Goal: Book appointment/travel/reservation

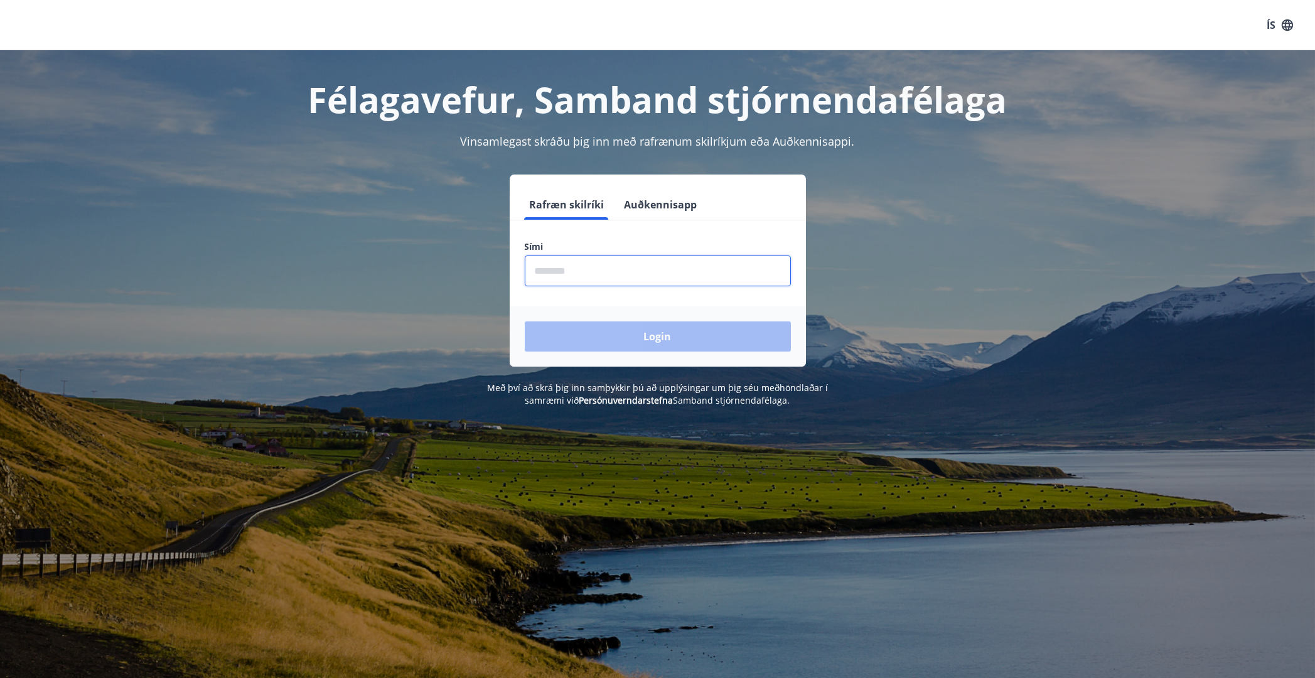
click at [647, 272] on input "phone" at bounding box center [658, 270] width 266 height 31
type input "********"
click at [642, 340] on button "Login" at bounding box center [658, 336] width 266 height 30
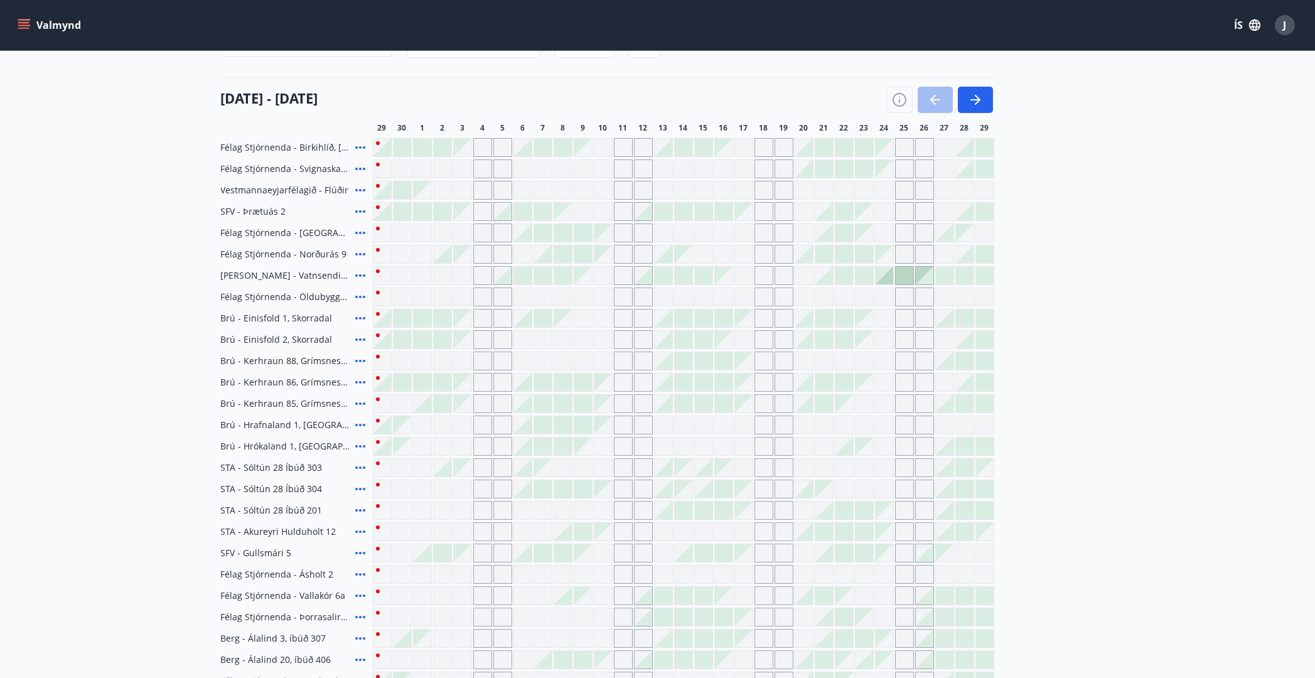
scroll to position [171, 0]
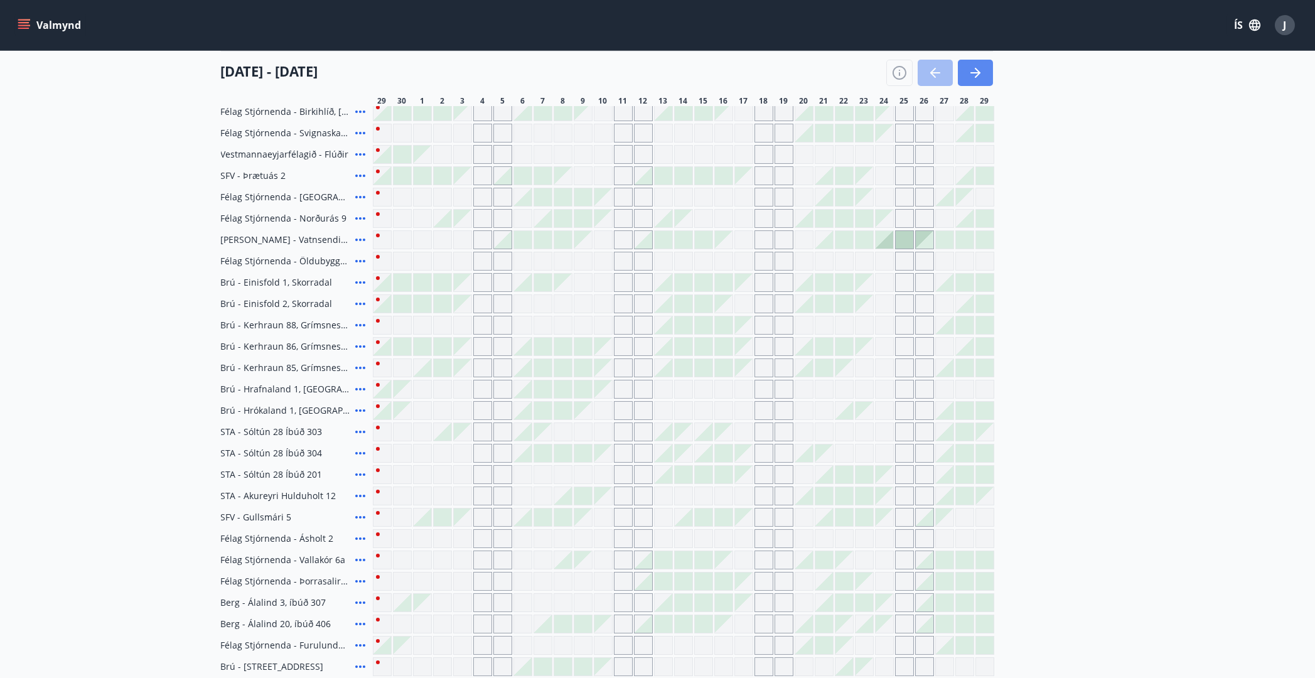
click at [970, 73] on icon "button" at bounding box center [975, 72] width 15 height 15
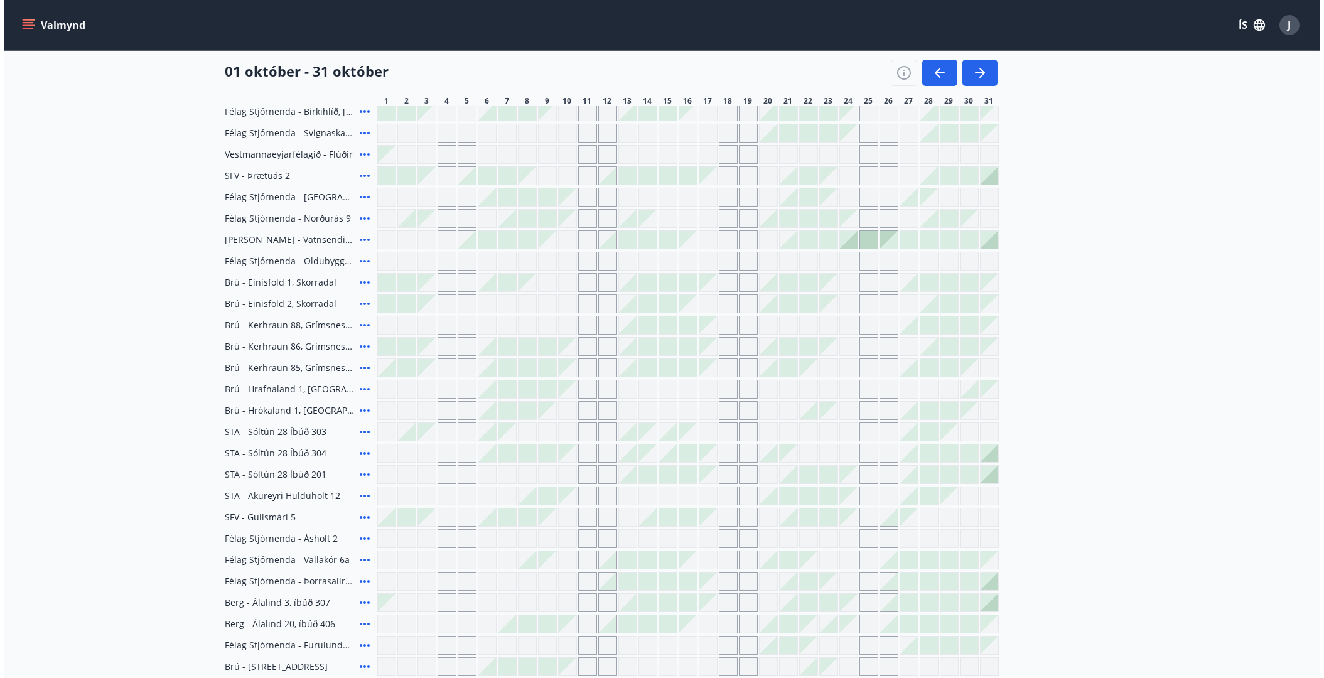
scroll to position [0, 0]
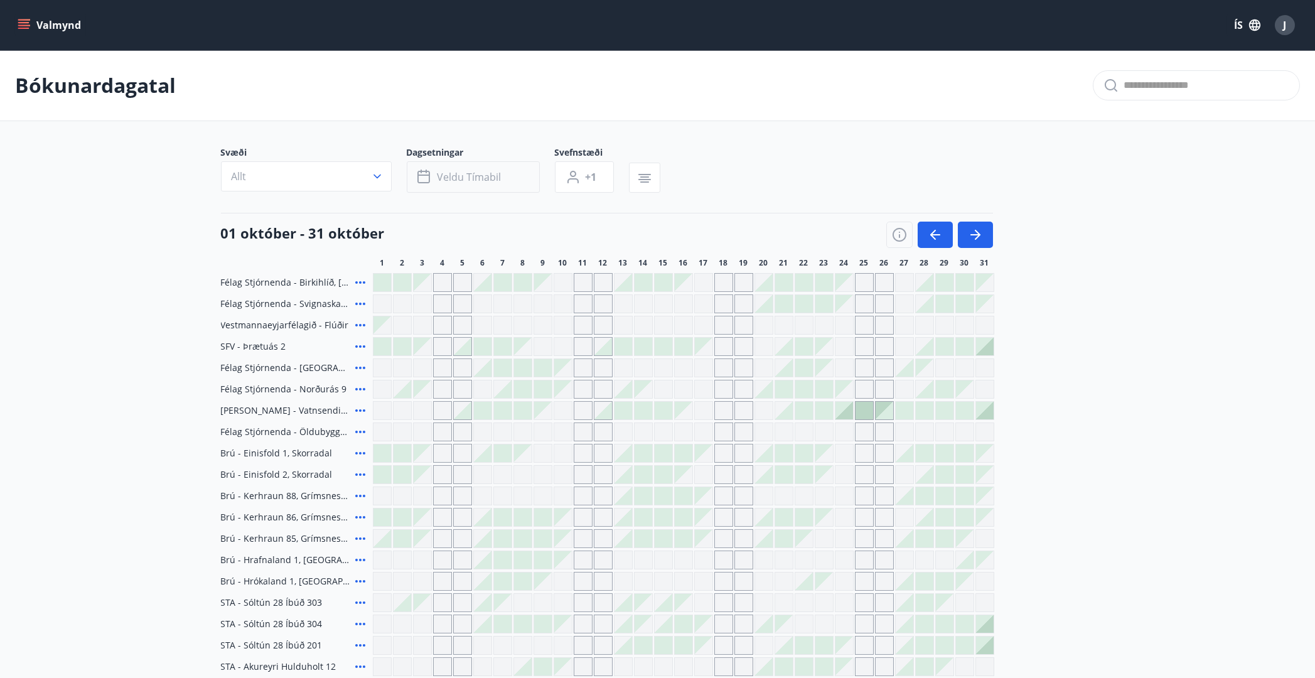
click at [521, 172] on button "Veldu tímabil" at bounding box center [473, 176] width 133 height 31
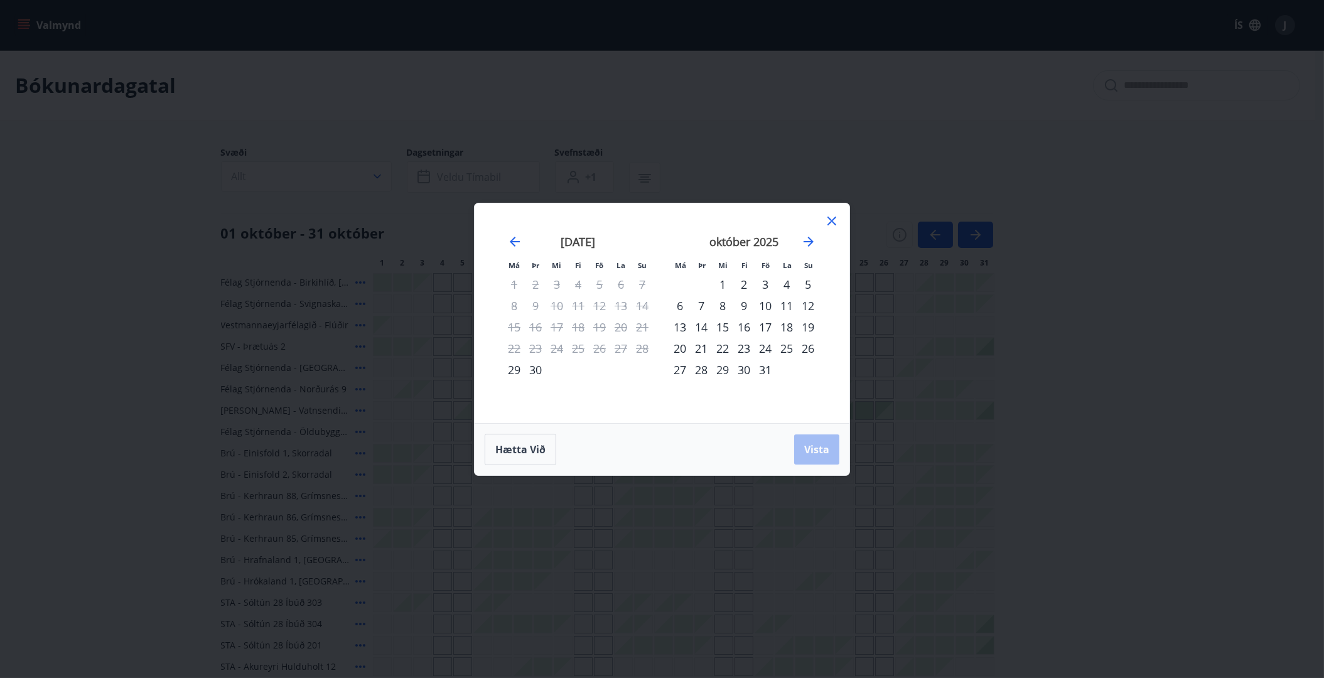
click at [826, 221] on icon at bounding box center [831, 220] width 15 height 15
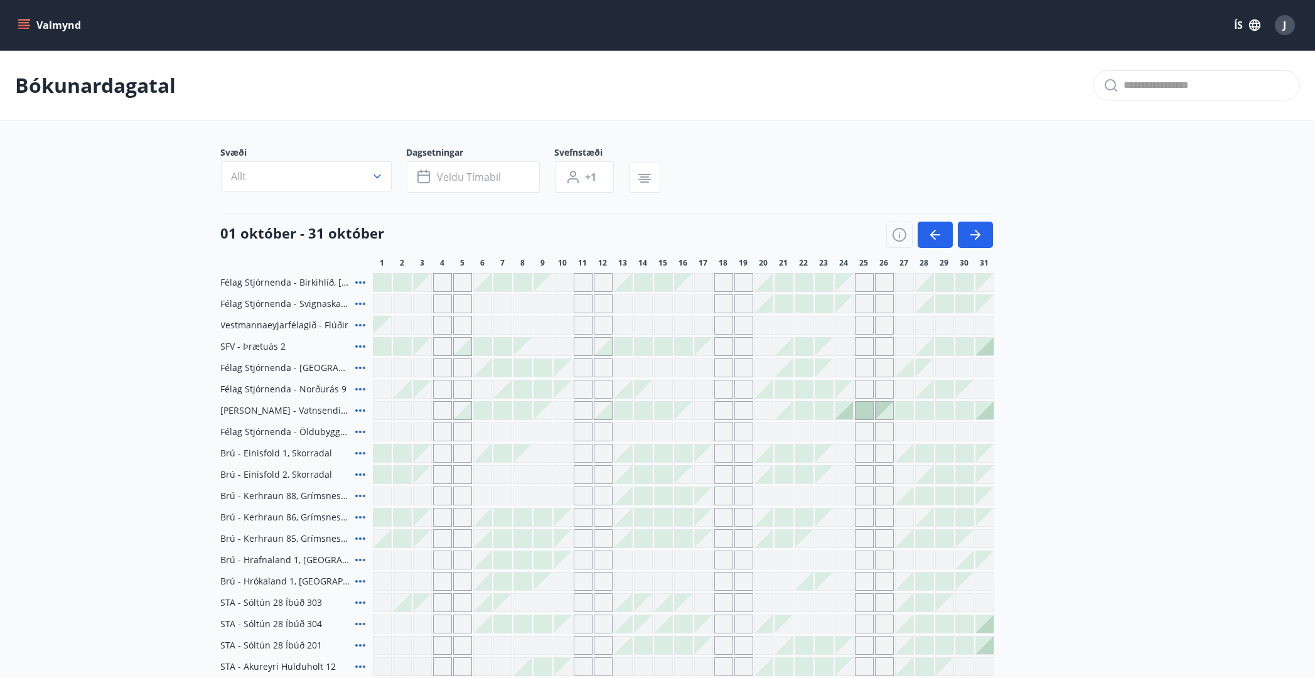
click at [298, 495] on span "Brú - Kerhraun 88, Grímsnesi (grænt hús)" at bounding box center [285, 496] width 129 height 13
click at [355, 498] on icon at bounding box center [360, 495] width 15 height 15
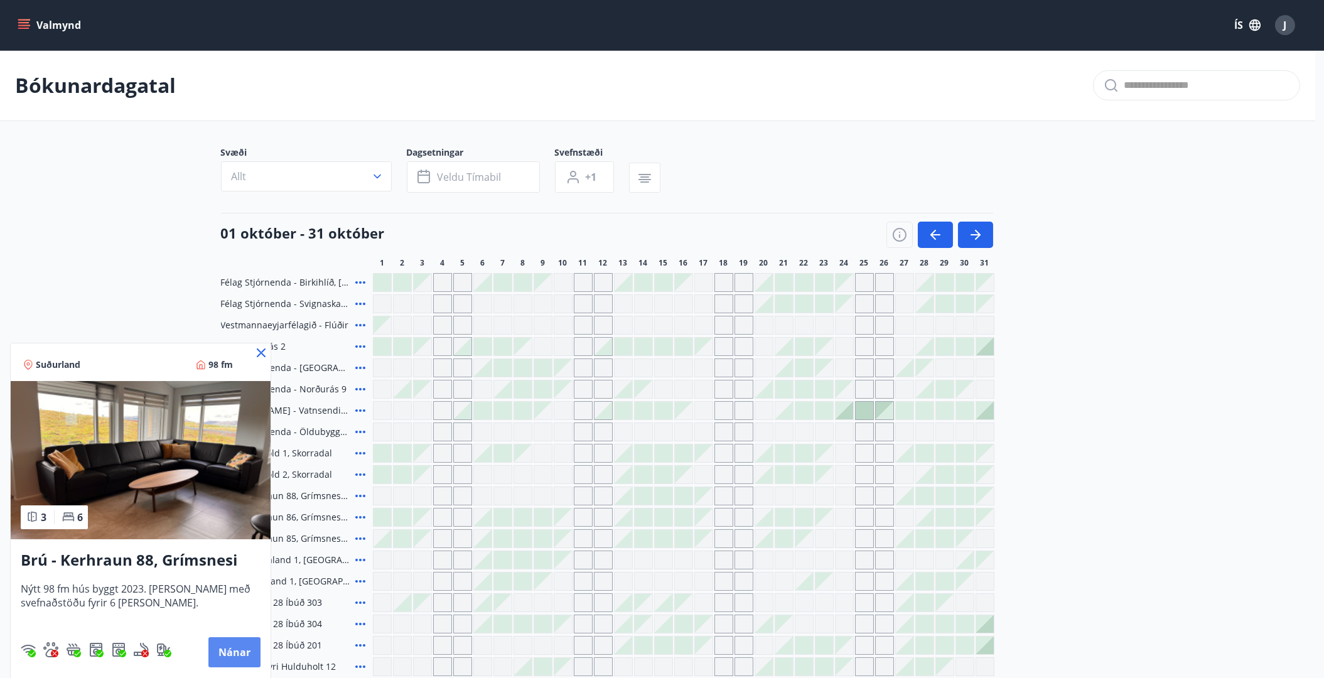
click at [220, 647] on button "Nánar" at bounding box center [234, 652] width 52 height 30
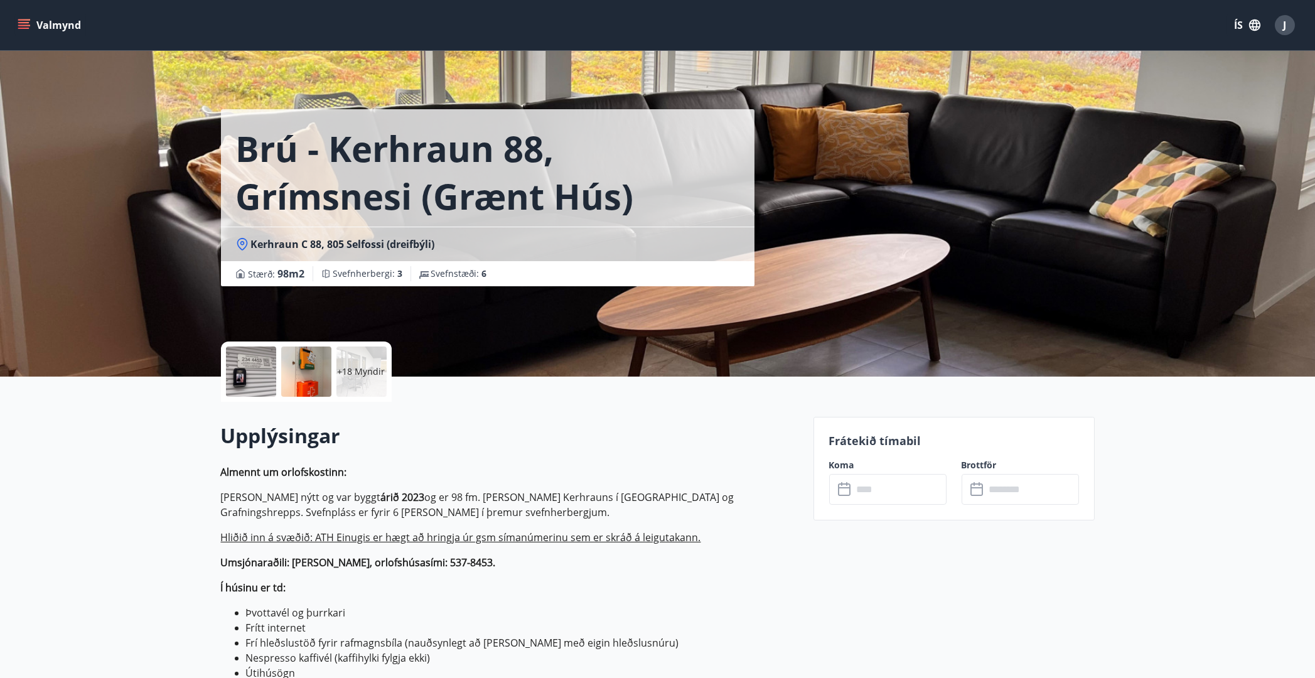
click at [915, 483] on input "text" at bounding box center [900, 489] width 94 height 31
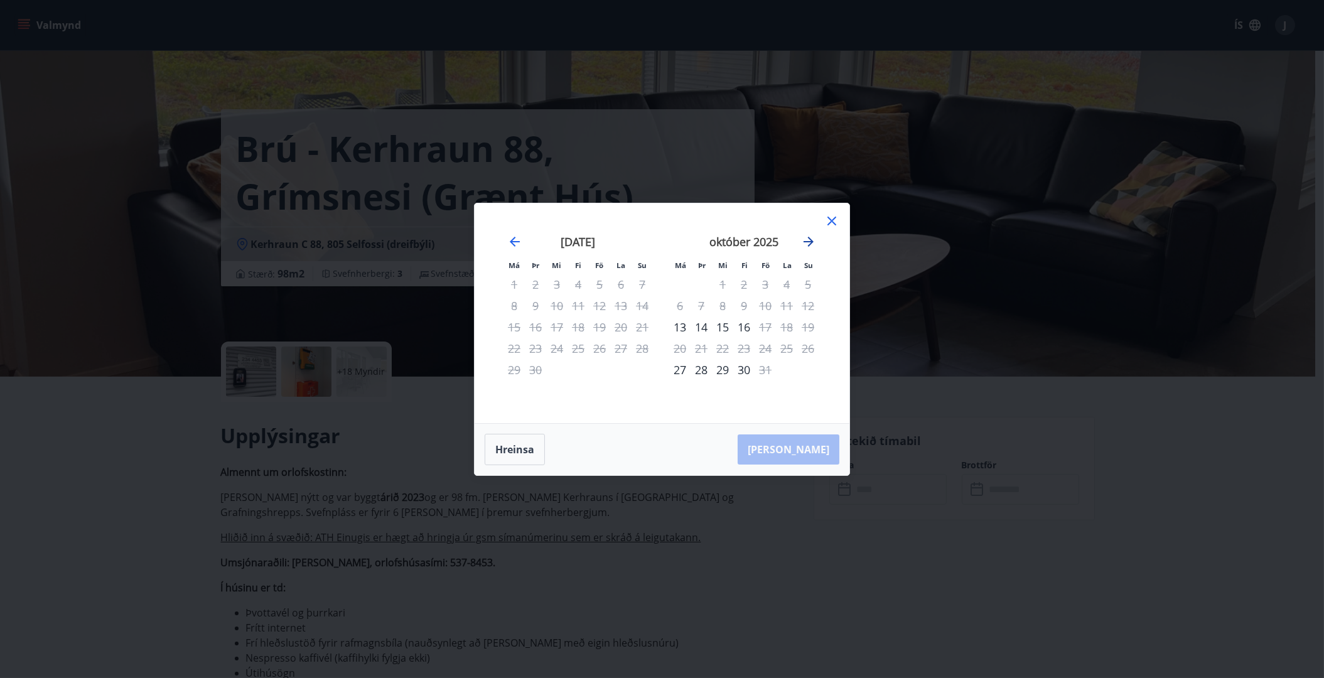
click at [805, 240] on icon "Move forward to switch to the next month." at bounding box center [808, 241] width 15 height 15
click at [763, 302] on div "7" at bounding box center [765, 305] width 21 height 21
click at [831, 217] on icon at bounding box center [831, 220] width 15 height 15
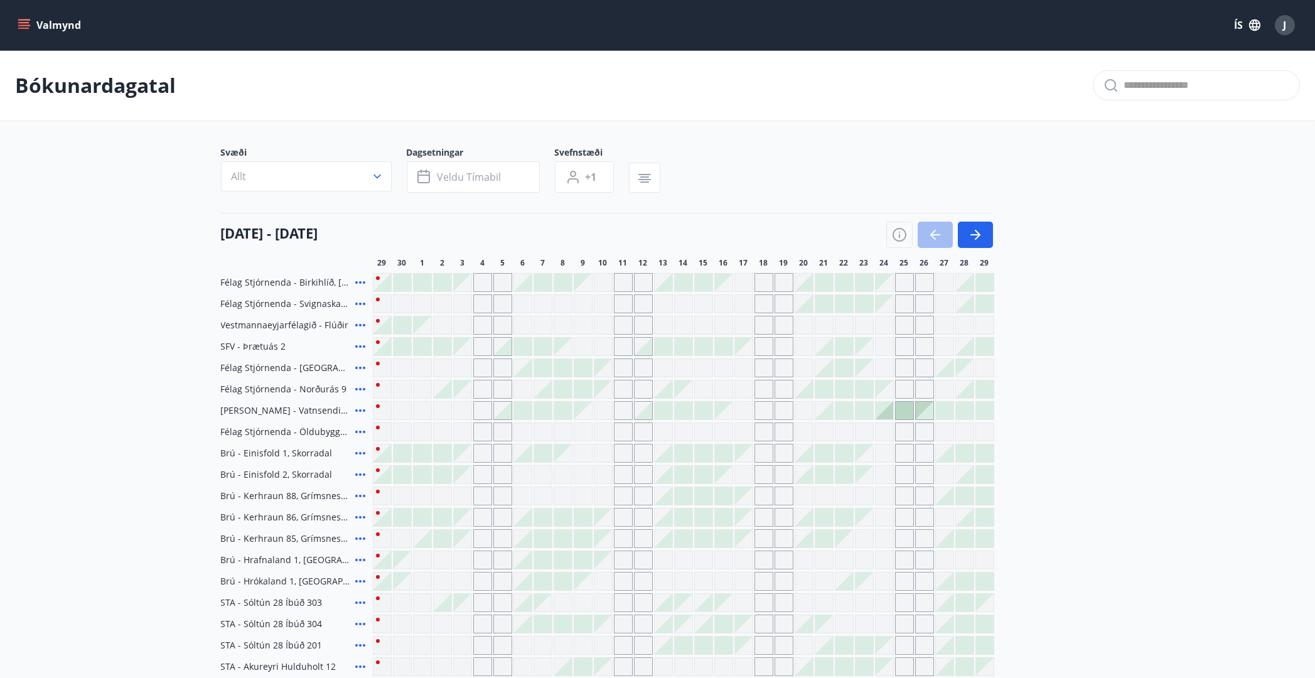
click at [372, 175] on icon "button" at bounding box center [377, 176] width 13 height 13
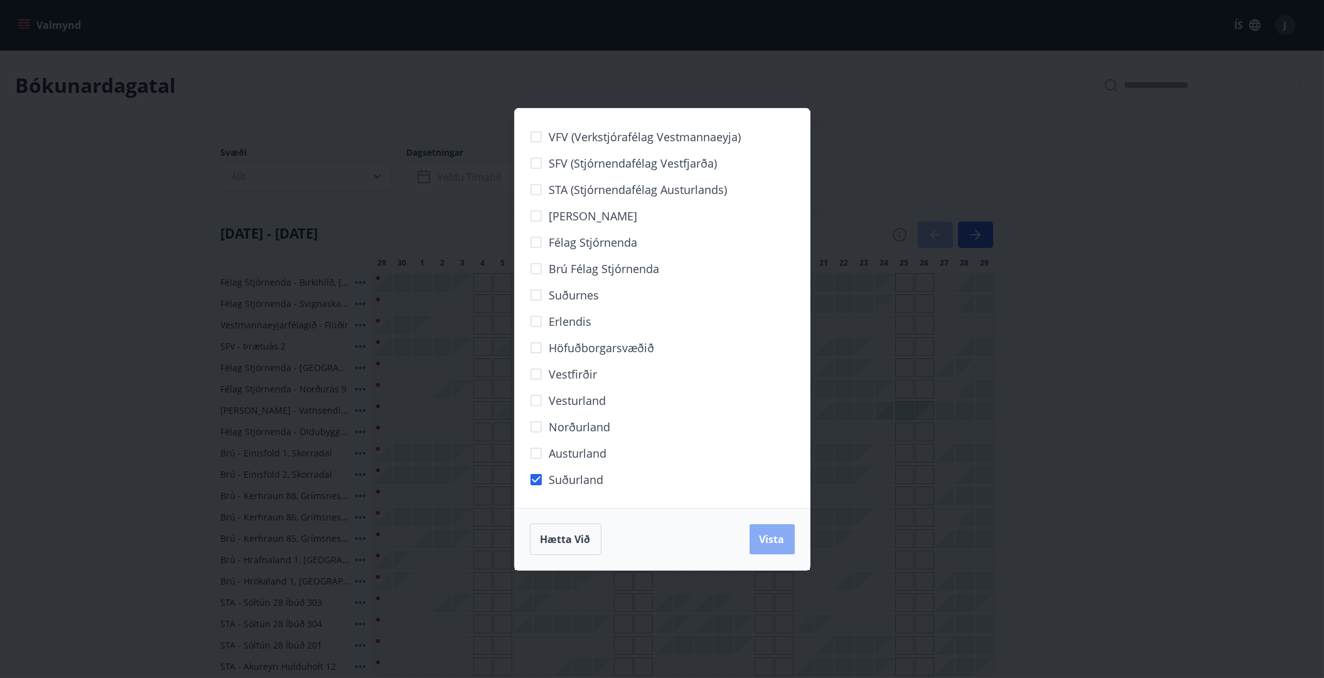
click at [771, 541] on span "Vista" at bounding box center [772, 539] width 25 height 14
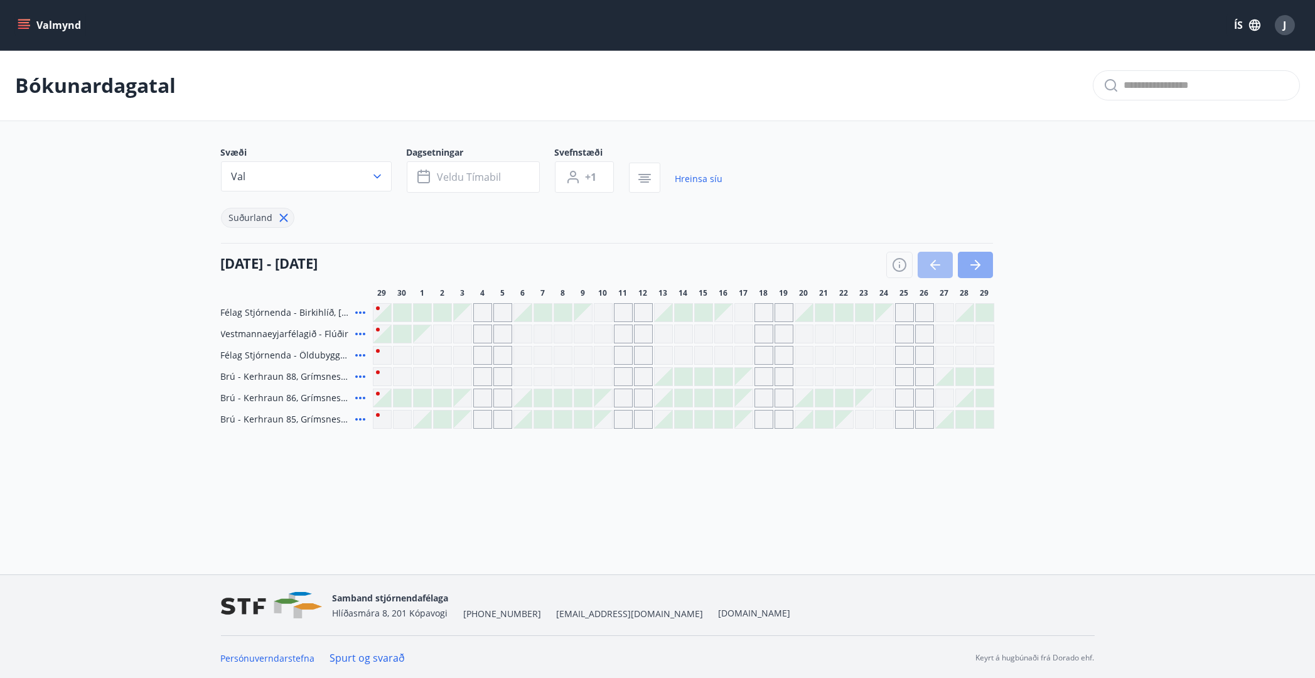
click at [976, 267] on icon "button" at bounding box center [975, 264] width 15 height 15
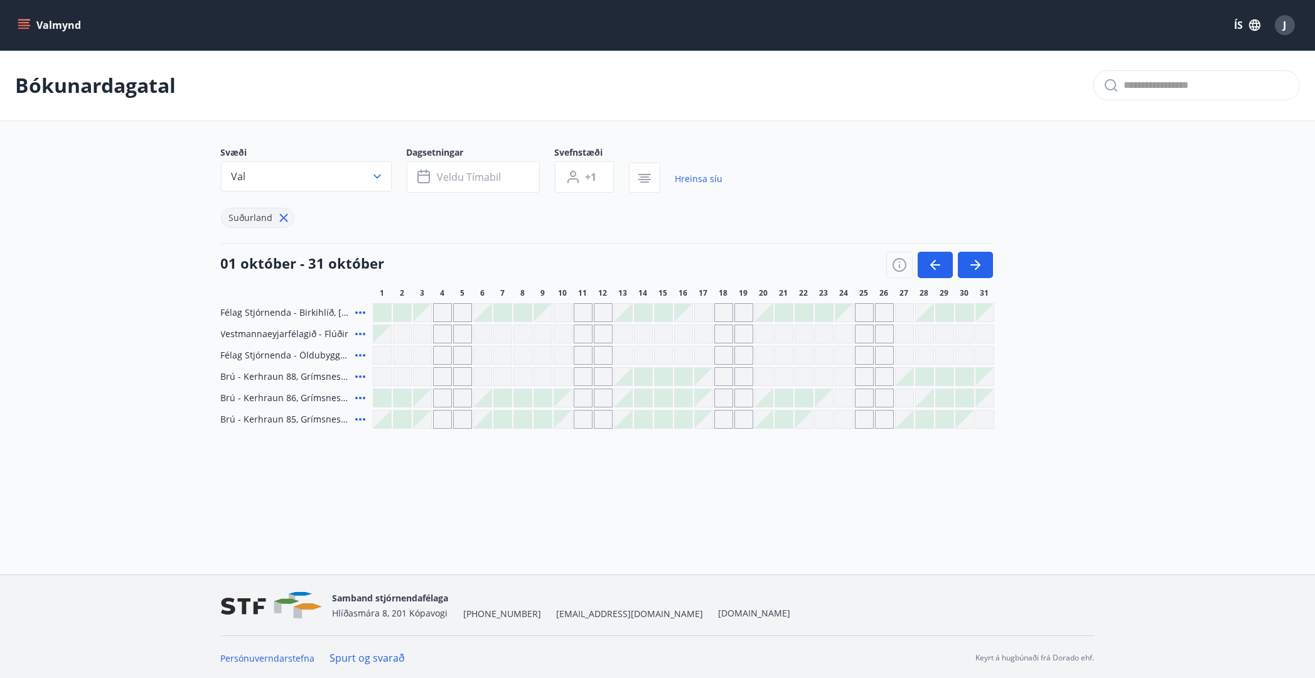
drag, startPoint x: 426, startPoint y: 303, endPoint x: 539, endPoint y: 262, distance: 120.9
click at [539, 262] on div "01 október - 31 október" at bounding box center [607, 260] width 772 height 35
click at [358, 354] on icon at bounding box center [360, 355] width 15 height 15
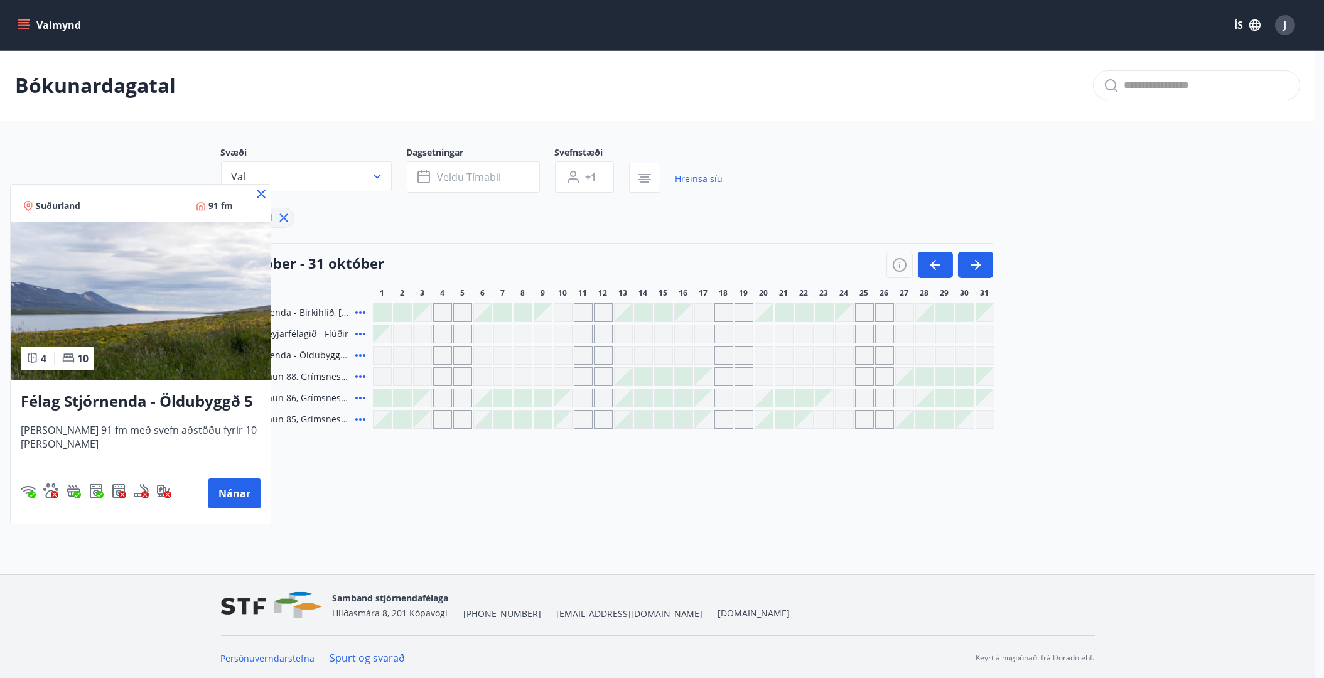
click at [437, 259] on div at bounding box center [662, 339] width 1324 height 678
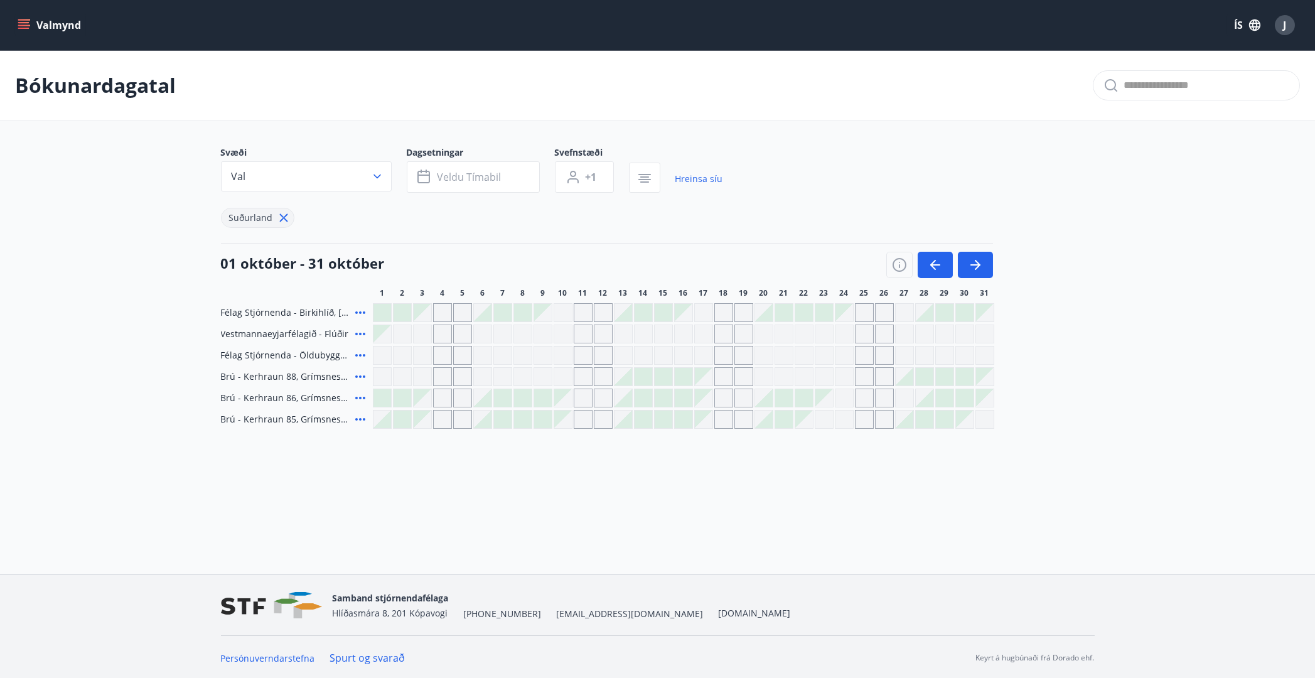
click at [355, 311] on icon at bounding box center [360, 312] width 10 height 3
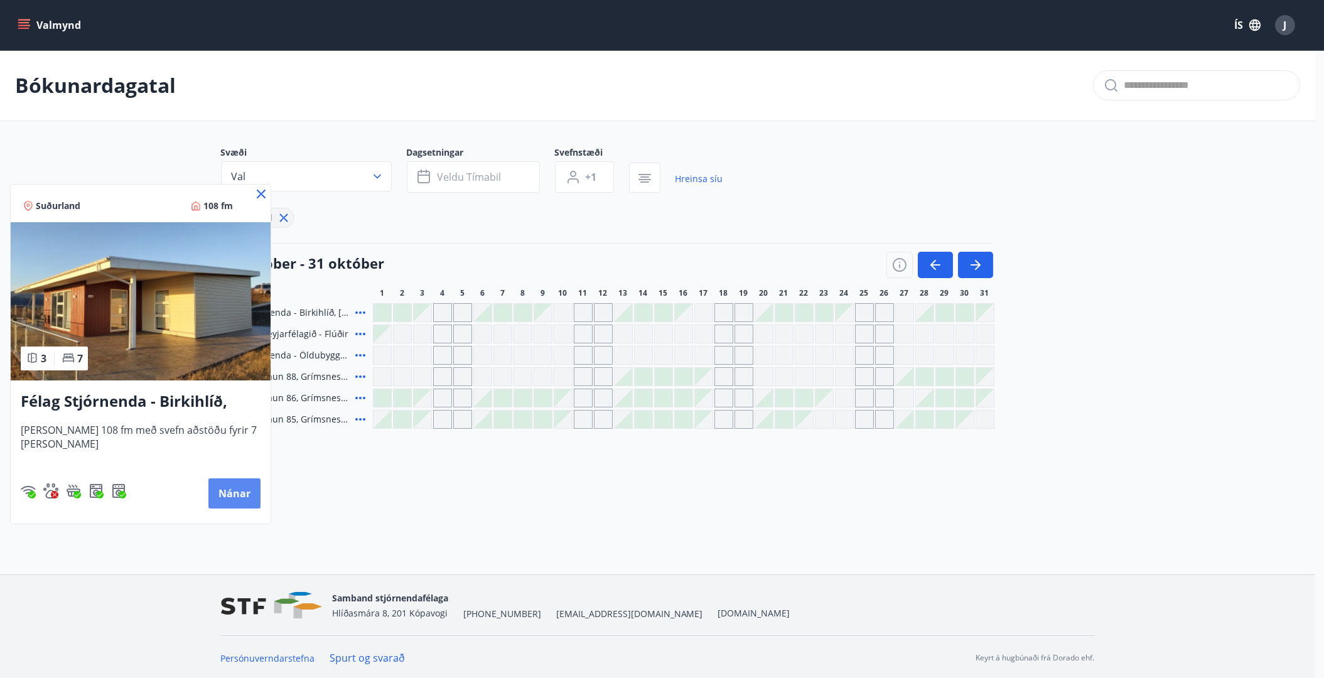
click at [223, 489] on button "Nánar" at bounding box center [234, 493] width 52 height 30
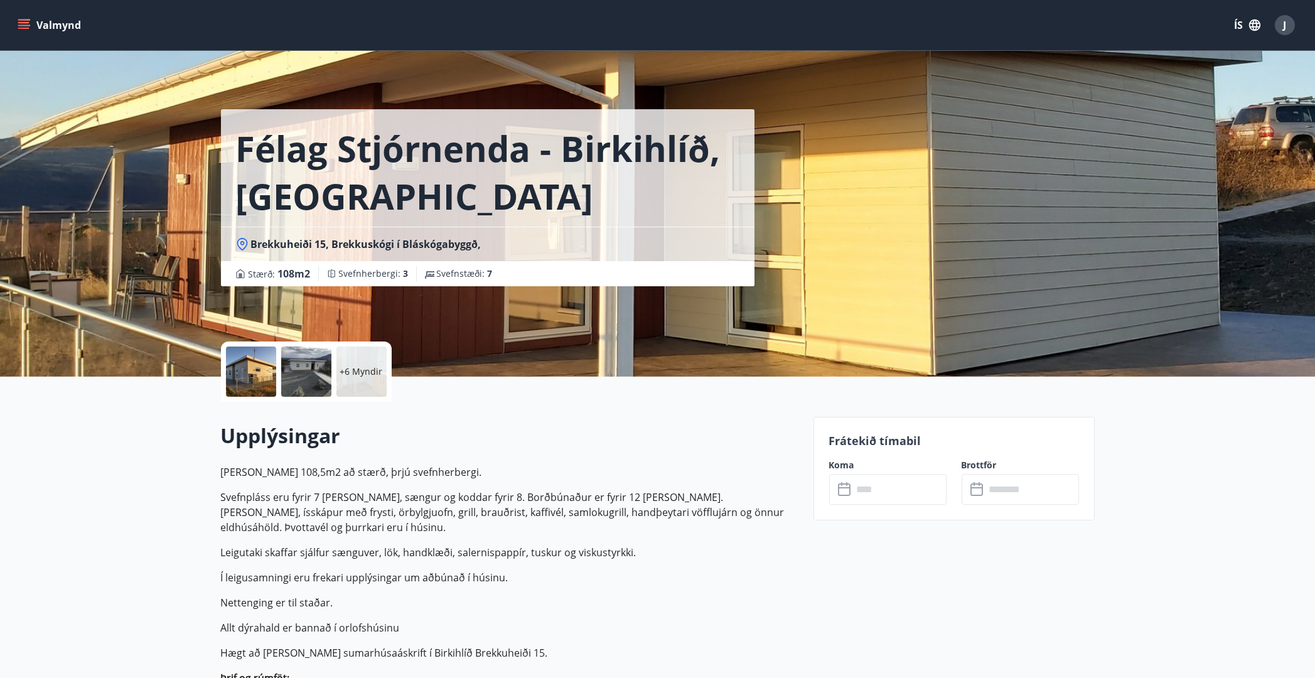
click at [300, 372] on div at bounding box center [306, 372] width 50 height 50
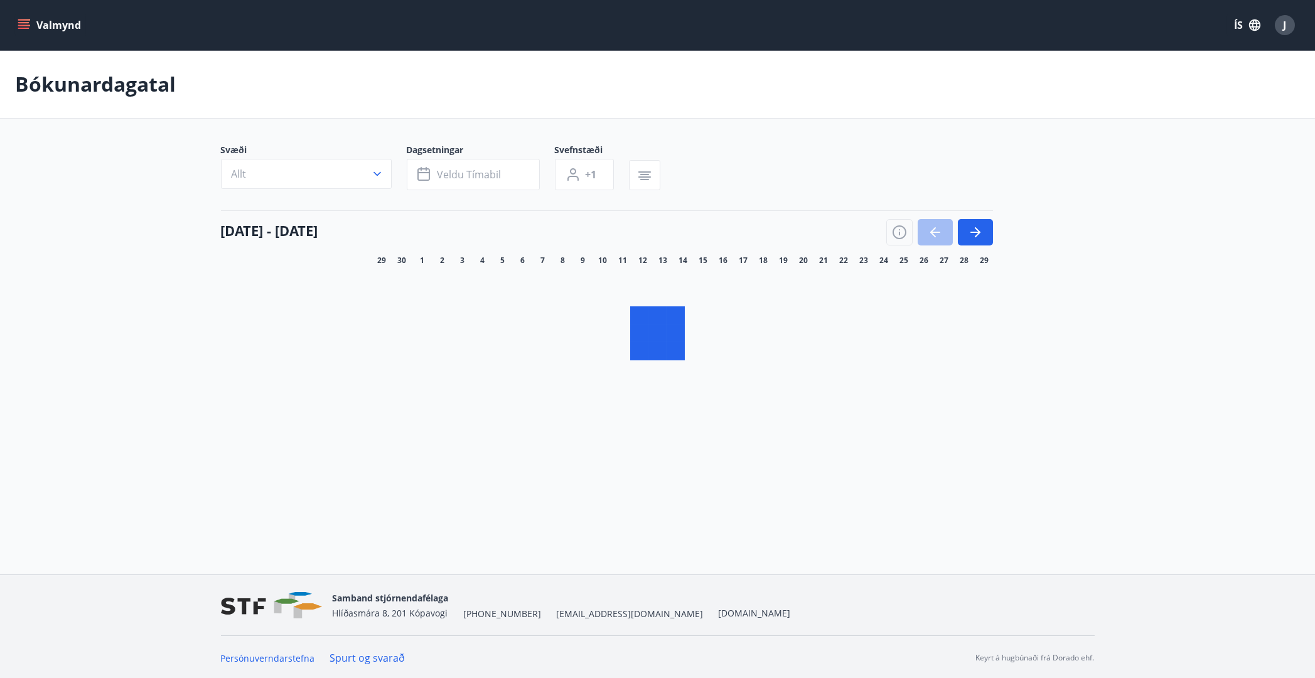
click at [381, 178] on icon "button" at bounding box center [377, 174] width 13 height 13
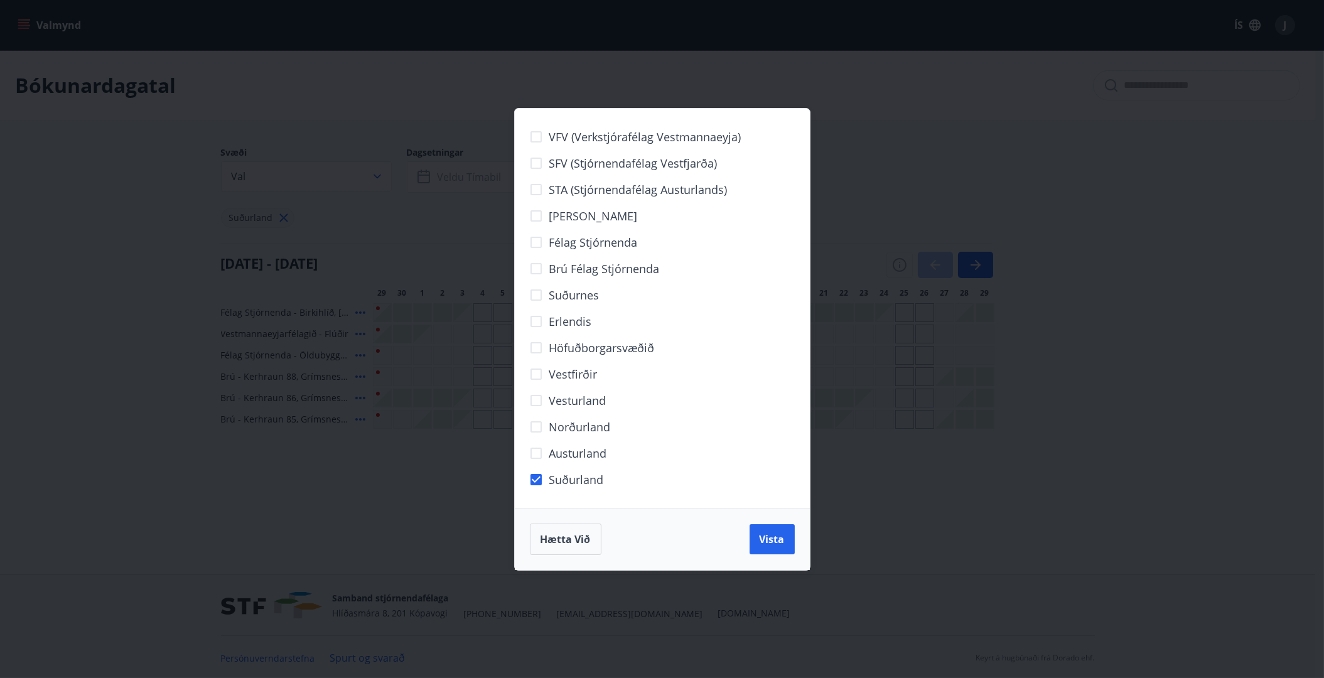
click at [777, 542] on span "Vista" at bounding box center [772, 539] width 25 height 14
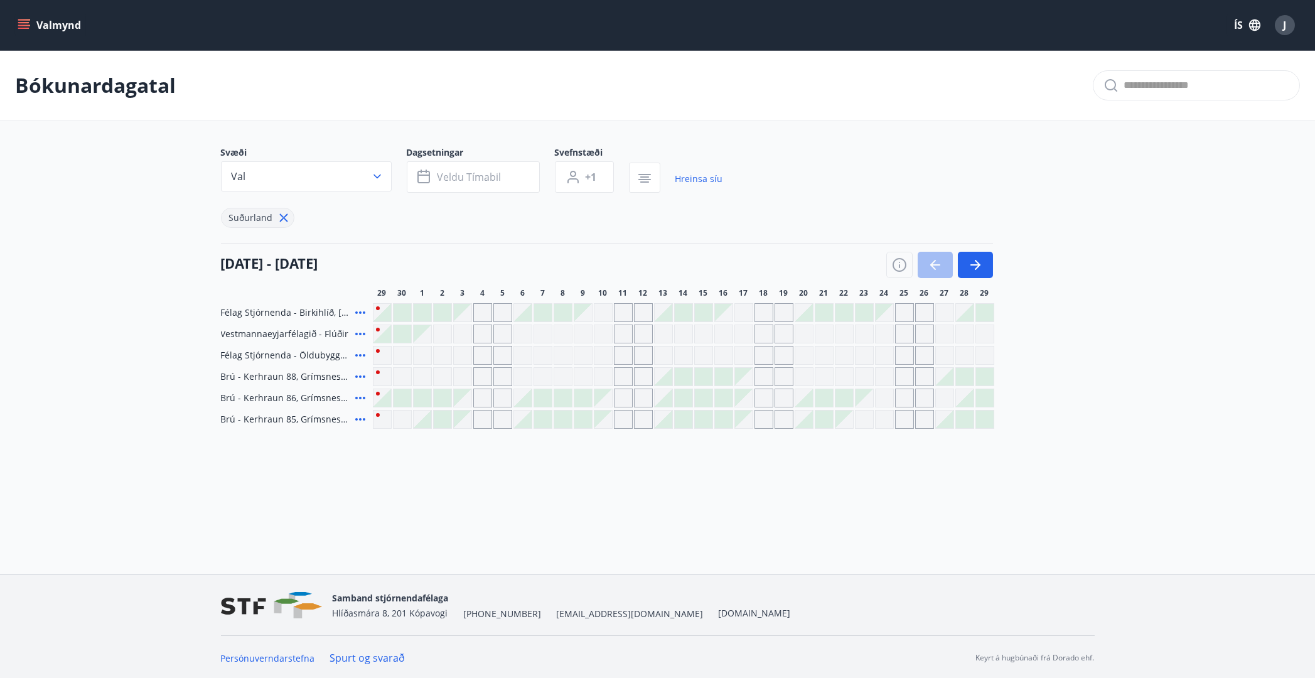
click at [357, 311] on icon at bounding box center [360, 312] width 15 height 15
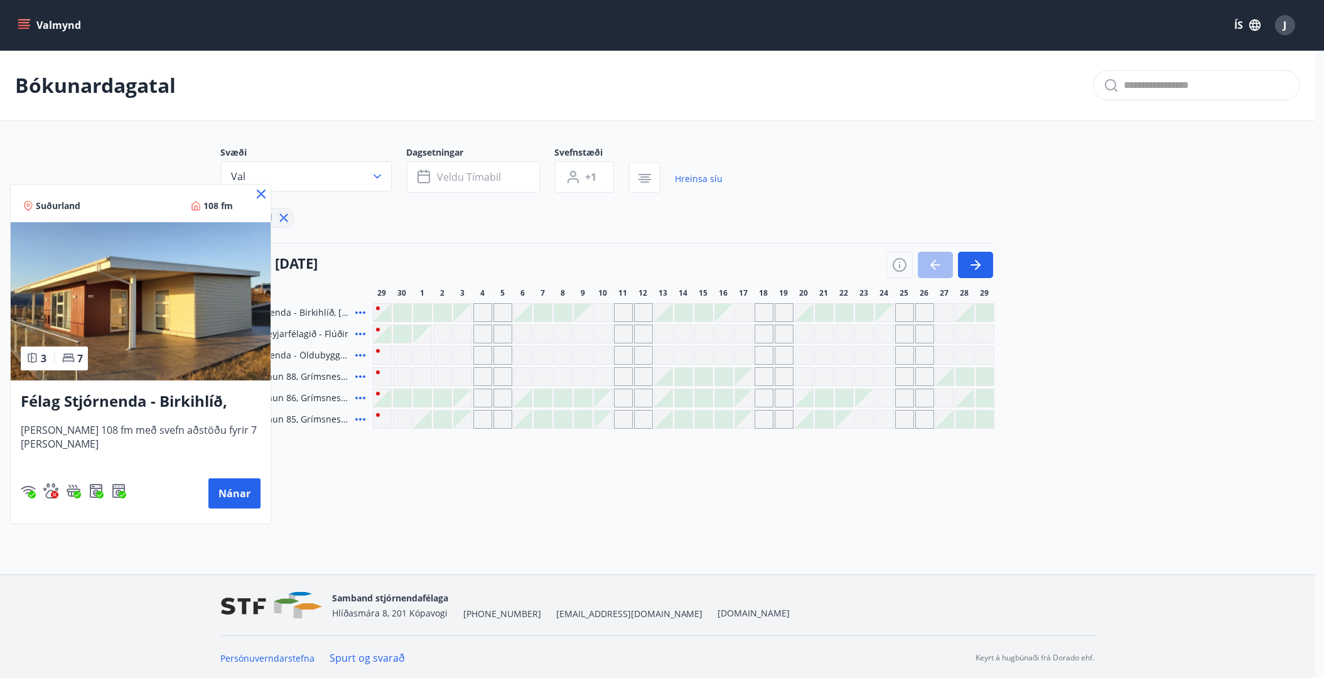
click at [261, 195] on icon at bounding box center [261, 193] width 15 height 15
